Goal: Information Seeking & Learning: Learn about a topic

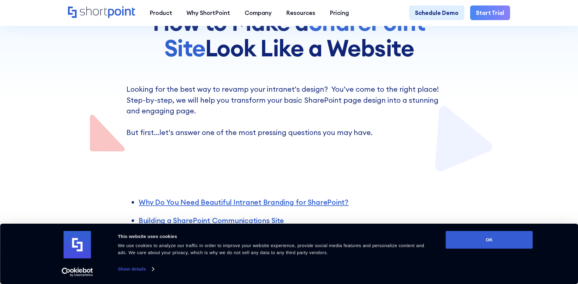
scroll to position [152, 0]
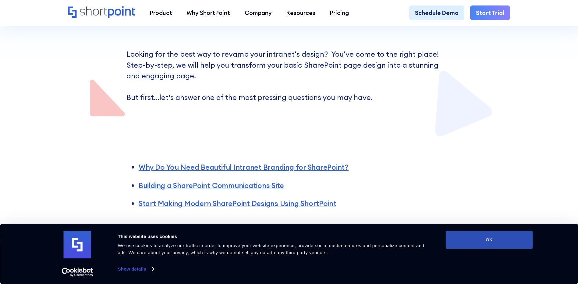
click at [497, 239] on button "OK" at bounding box center [489, 240] width 87 height 18
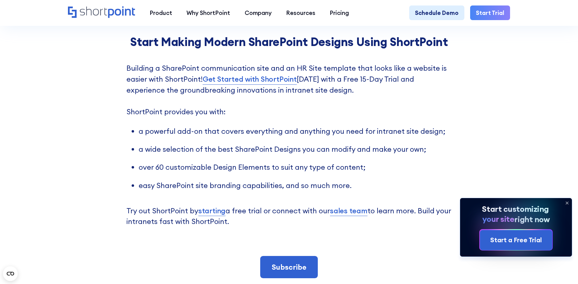
scroll to position [1342, 0]
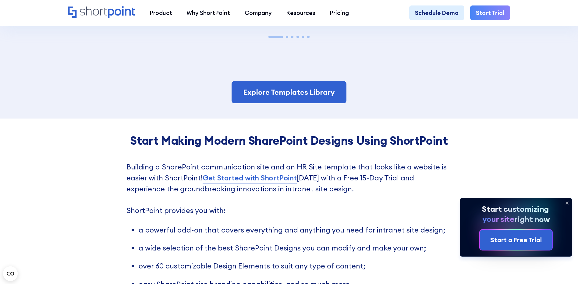
click at [569, 201] on icon at bounding box center [567, 203] width 10 height 10
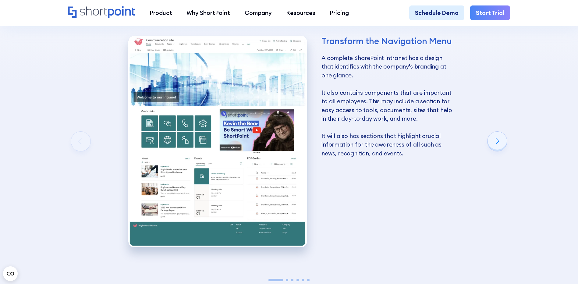
scroll to position [1098, 0]
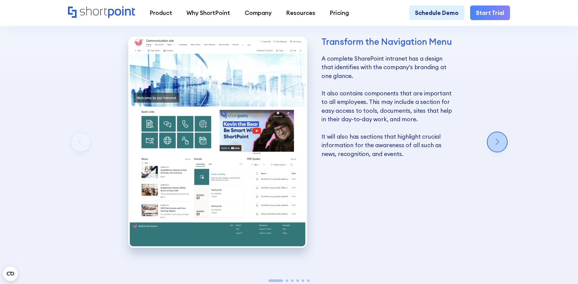
click at [495, 148] on div "Next slide" at bounding box center [498, 142] width 20 height 20
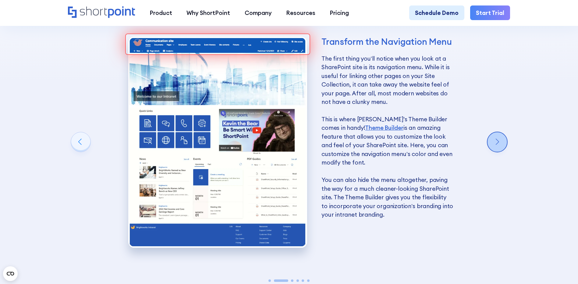
click at [502, 149] on div "Next slide" at bounding box center [498, 142] width 20 height 20
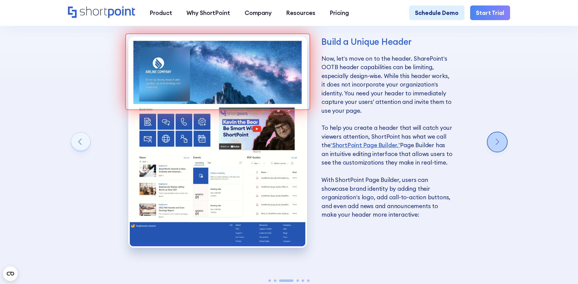
click at [502, 149] on div "Next slide" at bounding box center [498, 142] width 20 height 20
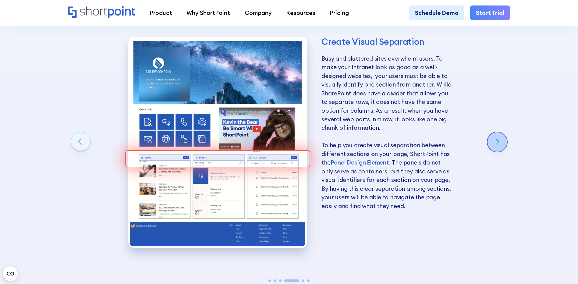
click at [500, 148] on div "Next slide" at bounding box center [498, 142] width 20 height 20
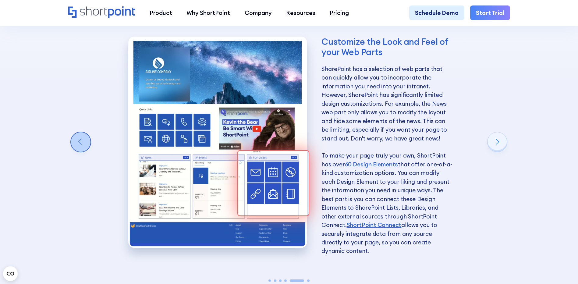
click at [80, 145] on div "Previous slide" at bounding box center [81, 142] width 20 height 20
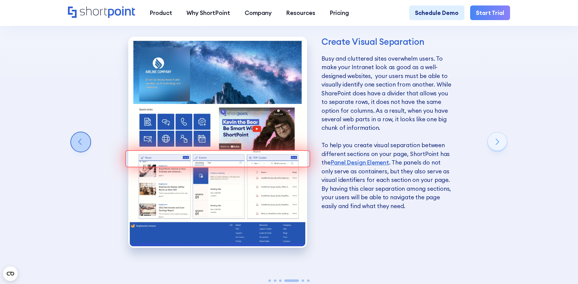
click at [80, 145] on div "Previous slide" at bounding box center [81, 142] width 20 height 20
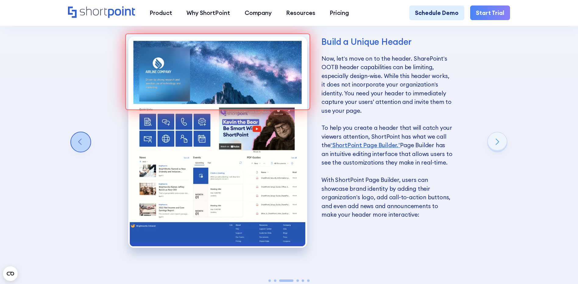
click at [78, 146] on div "Previous slide" at bounding box center [81, 142] width 20 height 20
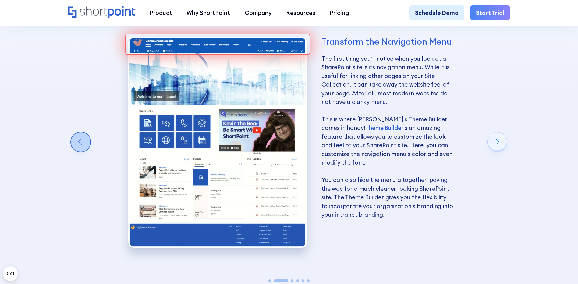
click at [71, 148] on div "Previous slide" at bounding box center [81, 142] width 20 height 20
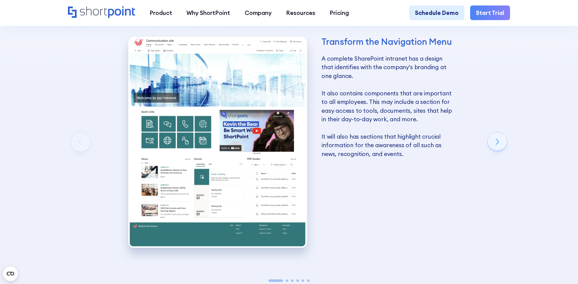
click at [485, 146] on div "Transform the Navigation Menu A complete SharePoint intranet has a design that …" at bounding box center [291, 144] width 446 height 263
click at [496, 148] on div "Next slide" at bounding box center [498, 142] width 20 height 20
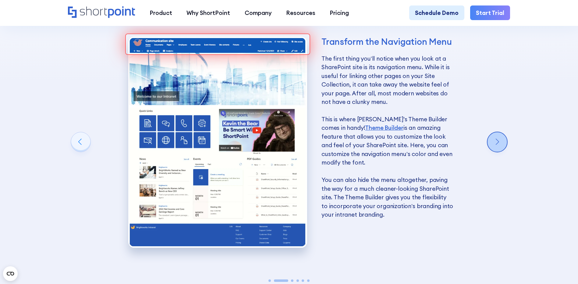
click at [496, 150] on div "Next slide" at bounding box center [498, 142] width 20 height 20
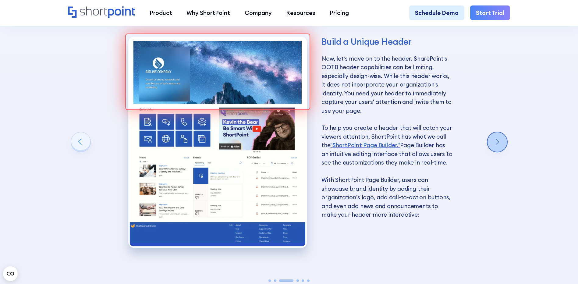
click at [496, 150] on div "Next slide" at bounding box center [498, 142] width 20 height 20
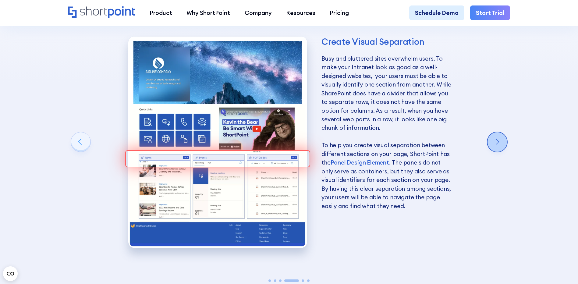
click at [496, 150] on div "Next slide" at bounding box center [498, 142] width 20 height 20
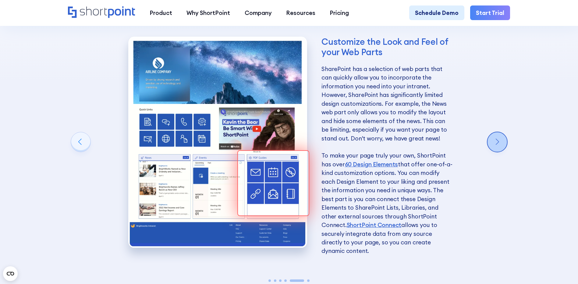
click at [496, 150] on div "Next slide" at bounding box center [498, 142] width 20 height 20
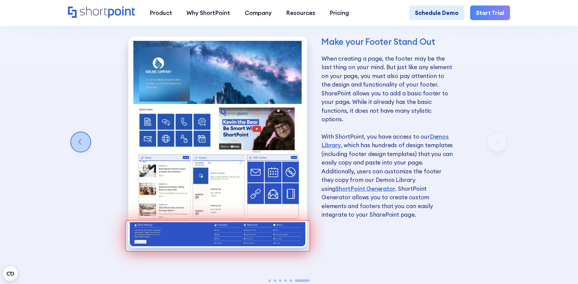
click at [74, 148] on div "Previous slide" at bounding box center [81, 142] width 20 height 20
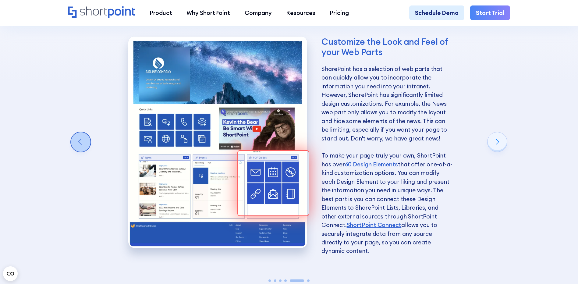
click at [74, 148] on div "Previous slide" at bounding box center [81, 142] width 20 height 20
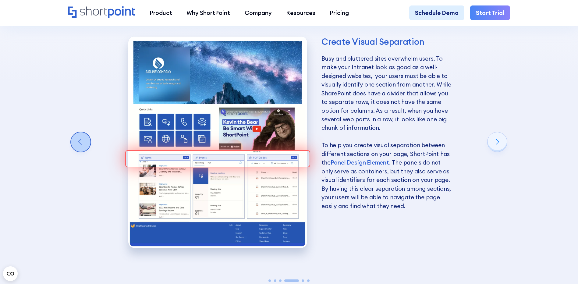
click at [74, 148] on div "Previous slide" at bounding box center [81, 142] width 20 height 20
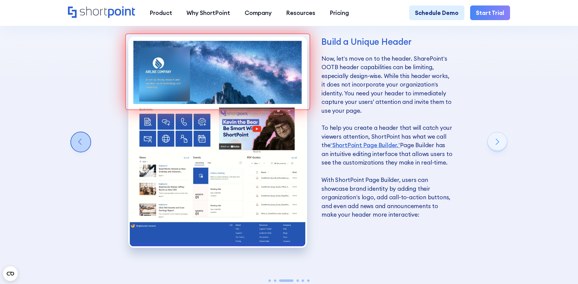
click at [83, 151] on div "Previous slide" at bounding box center [81, 142] width 20 height 20
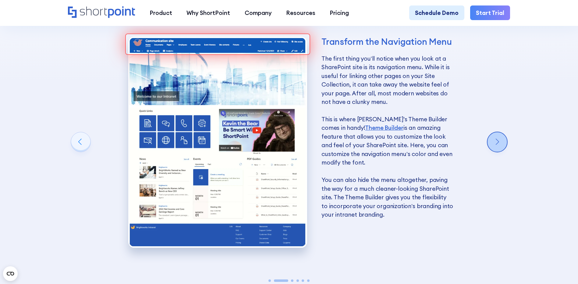
click at [497, 145] on div "Next slide" at bounding box center [498, 142] width 20 height 20
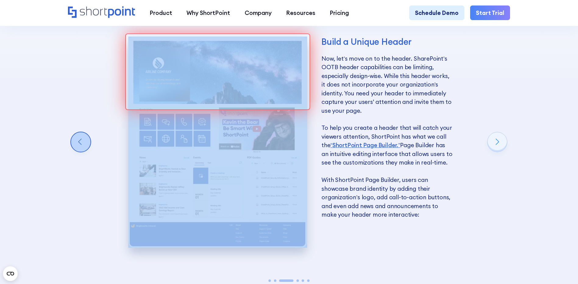
drag, startPoint x: 66, startPoint y: 142, endPoint x: 72, endPoint y: 146, distance: 7.4
click at [72, 146] on div "Building a SharePoint Communications Site Now that you know the advantages of a…" at bounding box center [289, 124] width 578 height 478
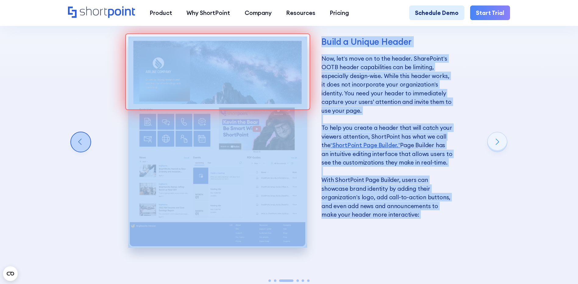
click at [74, 147] on div "Previous slide" at bounding box center [81, 142] width 20 height 20
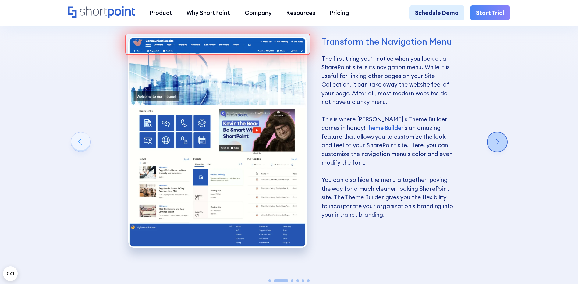
click at [499, 146] on div "Next slide" at bounding box center [498, 142] width 20 height 20
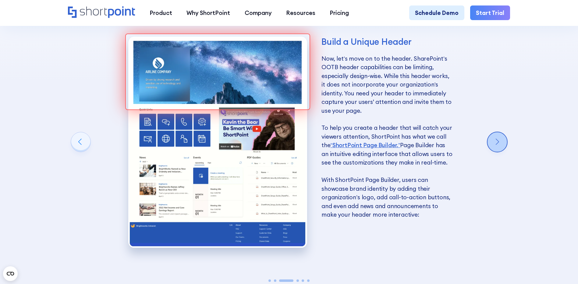
click at [496, 148] on div "Next slide" at bounding box center [498, 142] width 20 height 20
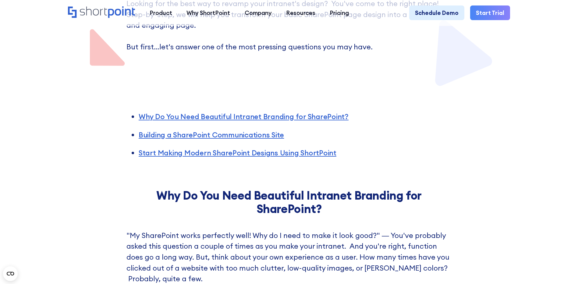
scroll to position [0, 0]
